Goal: Information Seeking & Learning: Learn about a topic

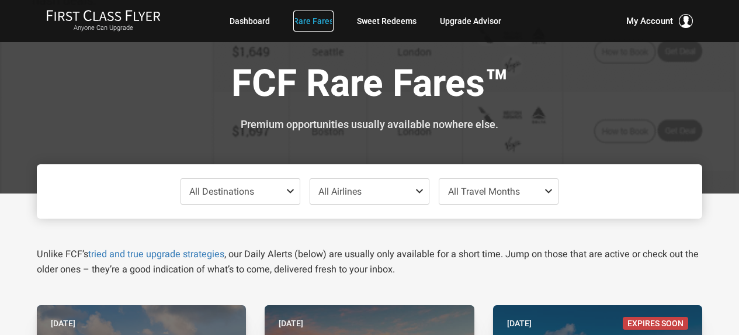
click at [319, 21] on link "Rare Fares" at bounding box center [313, 21] width 40 height 21
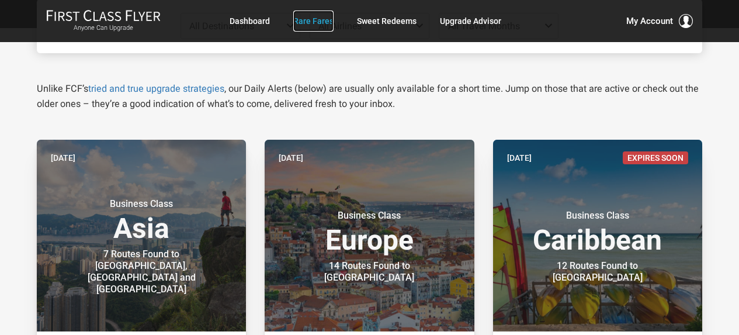
scroll to position [58, 0]
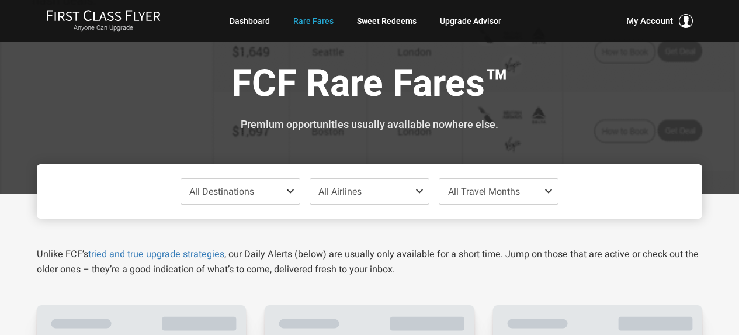
click at [371, 192] on span "All Airlines" at bounding box center [369, 191] width 119 height 25
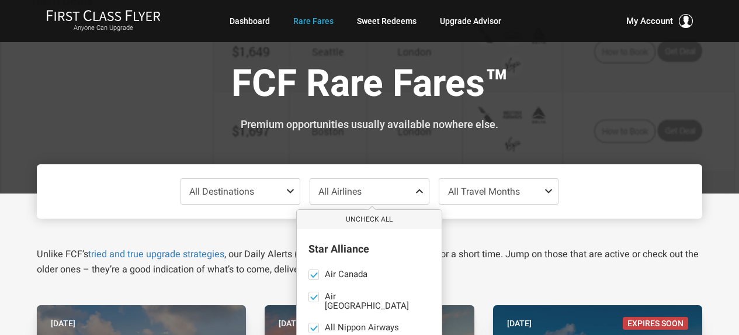
click at [261, 185] on span "All Destinations" at bounding box center [240, 191] width 119 height 25
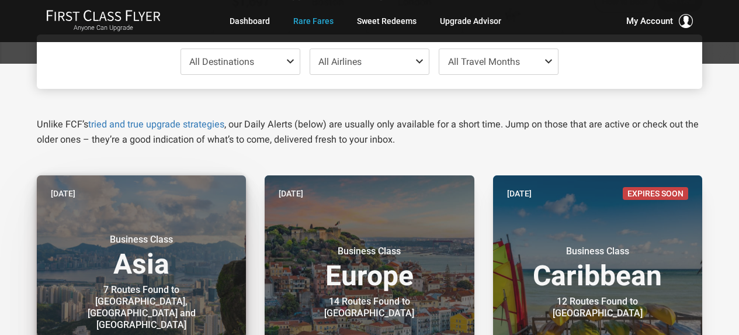
scroll to position [234, 0]
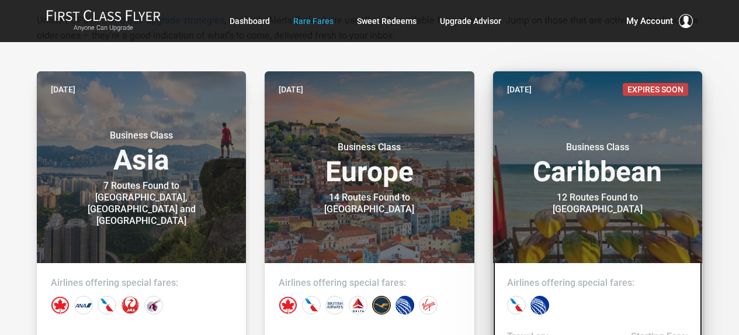
click at [644, 185] on h3 "Business Class Caribbean" at bounding box center [597, 163] width 181 height 44
